Goal: Information Seeking & Learning: Learn about a topic

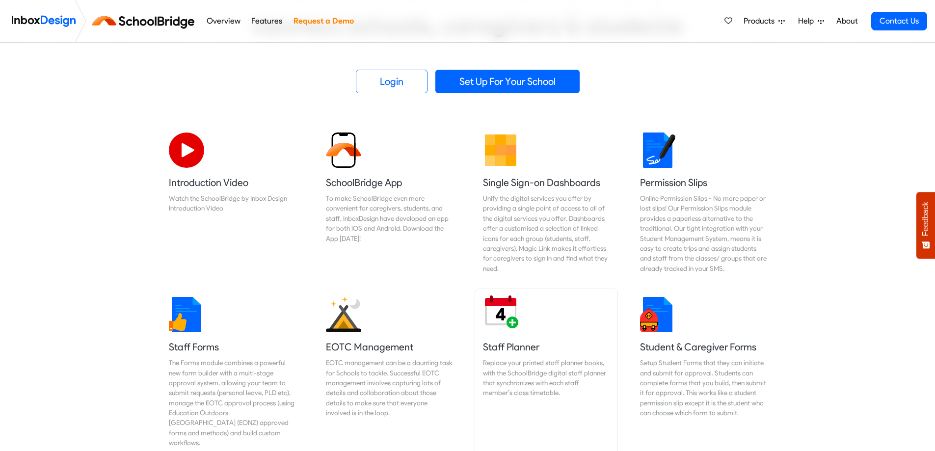
scroll to position [245, 0]
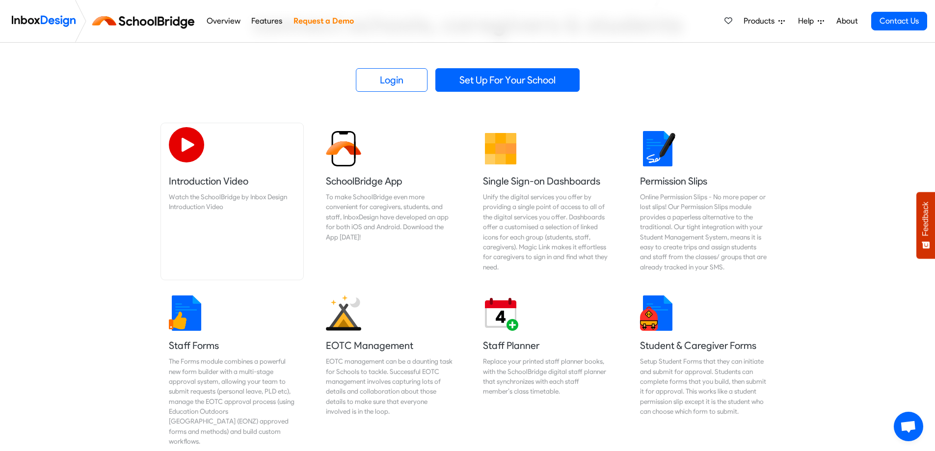
click at [185, 147] on img at bounding box center [186, 144] width 35 height 35
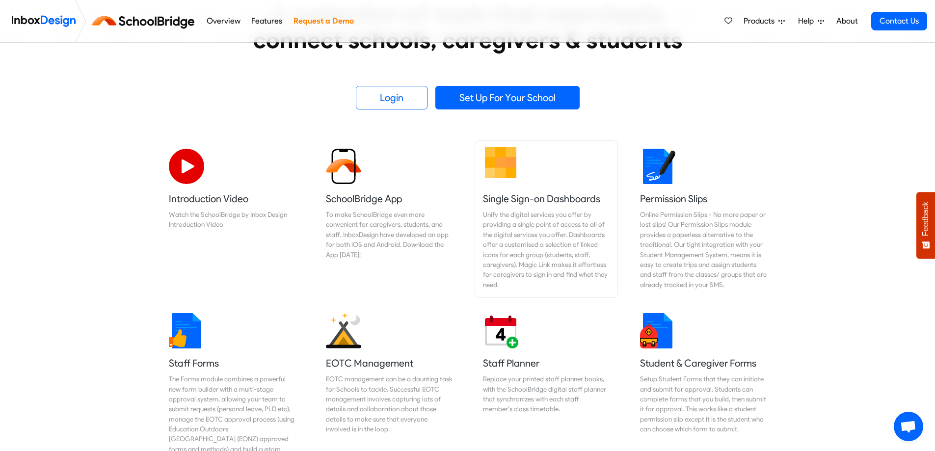
scroll to position [147, 0]
